Goal: Transaction & Acquisition: Purchase product/service

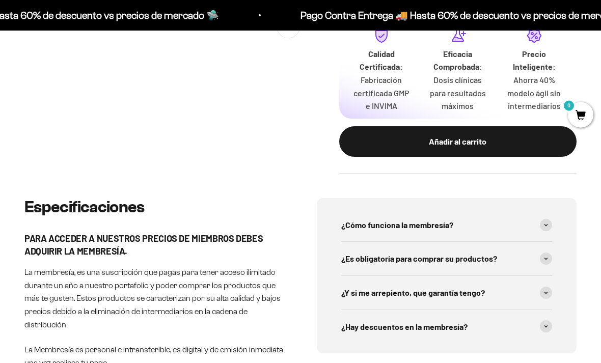
scroll to position [368, 0]
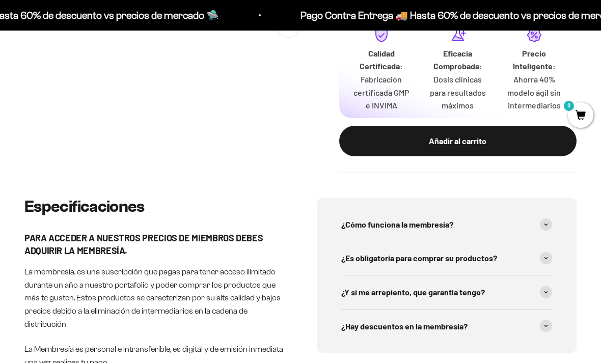
click at [546, 218] on span at bounding box center [546, 224] width 12 height 12
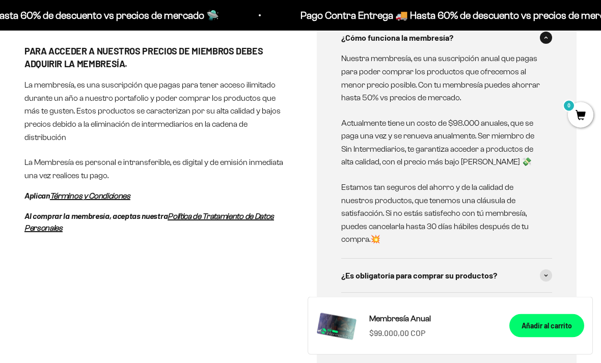
scroll to position [556, 0]
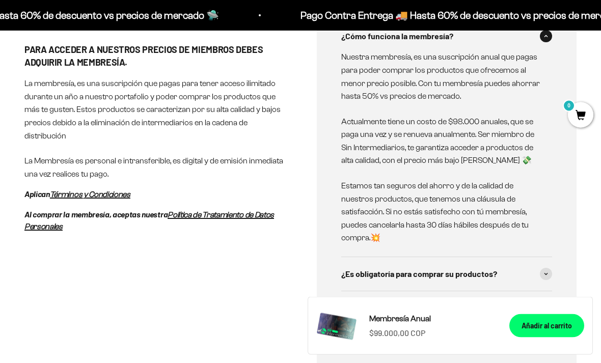
click at [539, 264] on div "¿Es obligatoría para comprar su productos?" at bounding box center [446, 275] width 211 height 34
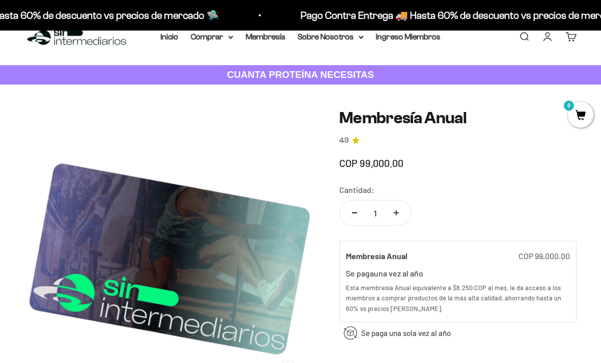
scroll to position [0, 0]
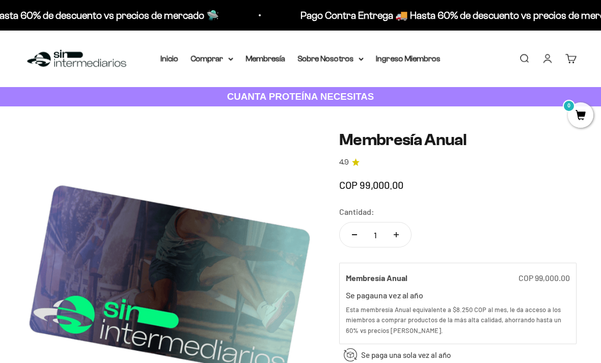
click at [222, 61] on summary "Comprar" at bounding box center [211, 58] width 43 height 13
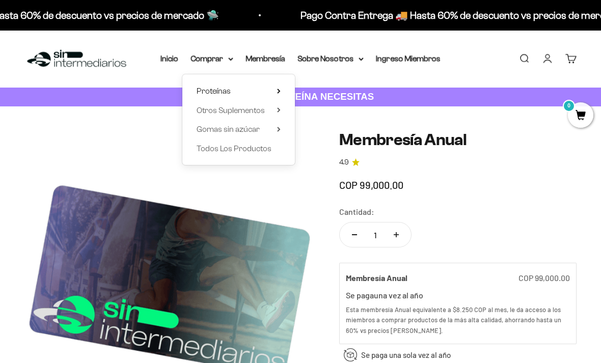
click at [227, 94] on summary "Proteínas" at bounding box center [238, 90] width 84 height 13
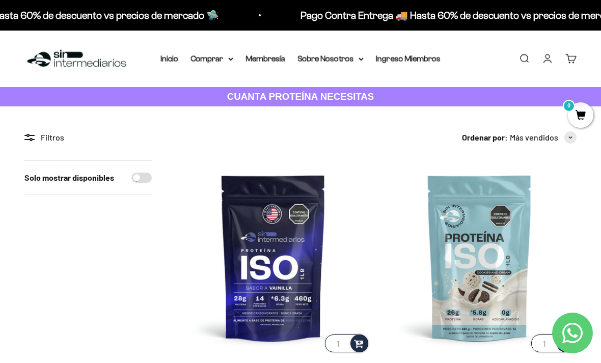
click at [229, 65] on summary "Comprar" at bounding box center [211, 58] width 43 height 13
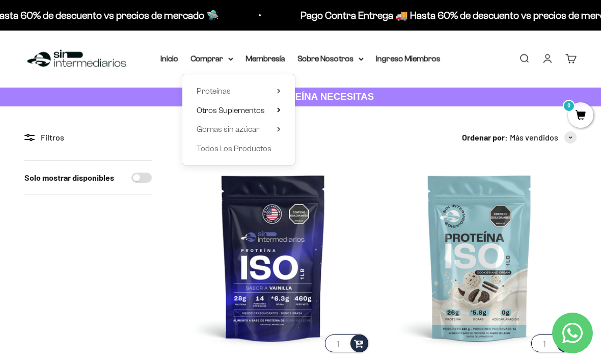
click at [248, 112] on span "Otros Suplementos" at bounding box center [230, 110] width 68 height 9
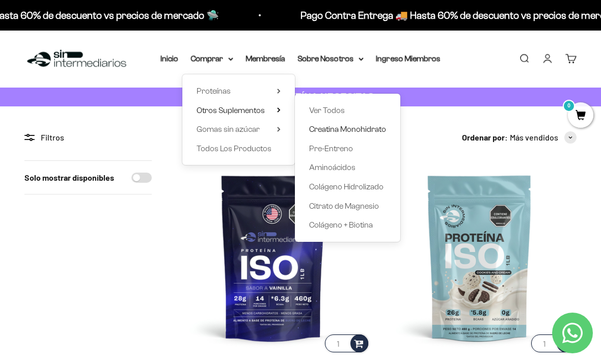
click at [353, 134] on span "Creatina Monohidrato" at bounding box center [347, 129] width 77 height 13
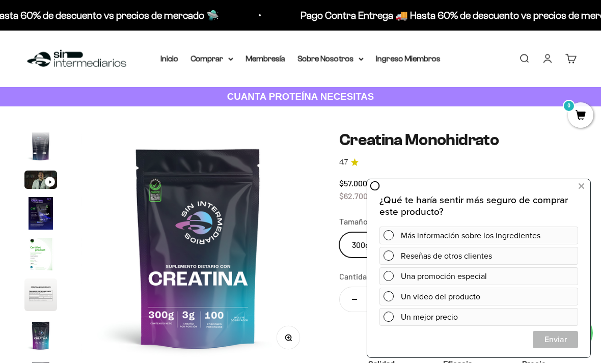
click at [220, 56] on summary "Comprar" at bounding box center [211, 58] width 43 height 13
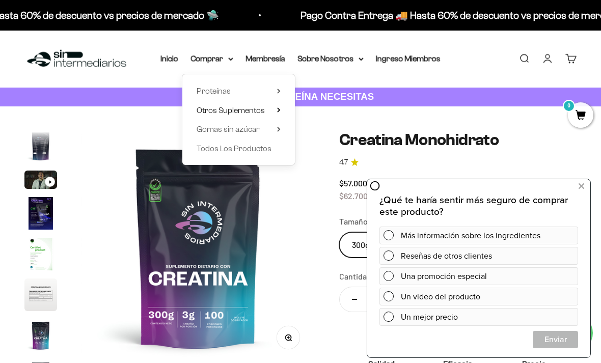
click at [270, 107] on summary "Otros Suplementos" at bounding box center [238, 110] width 84 height 13
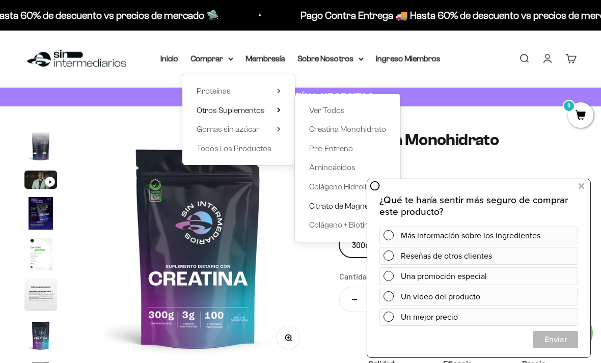
click at [341, 202] on span "Citrato de Magnesio" at bounding box center [344, 206] width 70 height 9
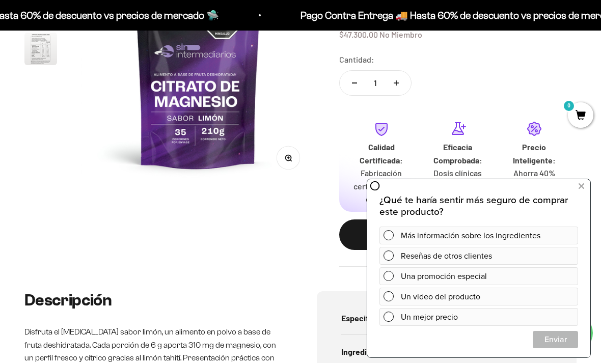
scroll to position [179, 0]
click at [583, 188] on icon at bounding box center [581, 186] width 6 height 13
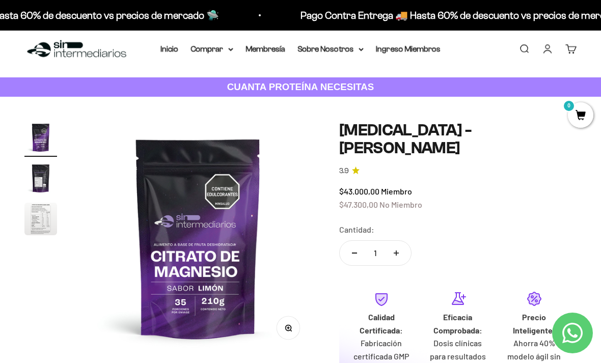
scroll to position [0, 0]
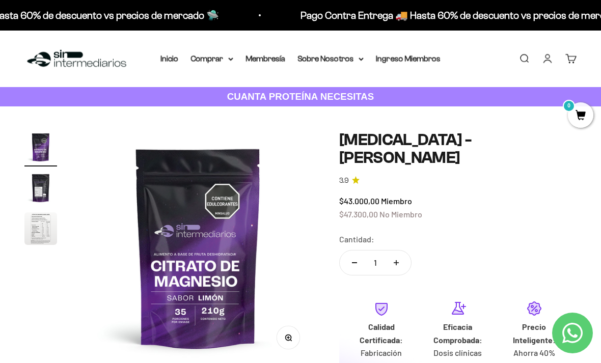
click at [498, 1] on div "Pago Contra Entrega 🚚 Hasta 60% de descuento vs precios [PERSON_NAME] 🛸 Pago Co…" at bounding box center [300, 15] width 601 height 31
